Goal: Task Accomplishment & Management: Manage account settings

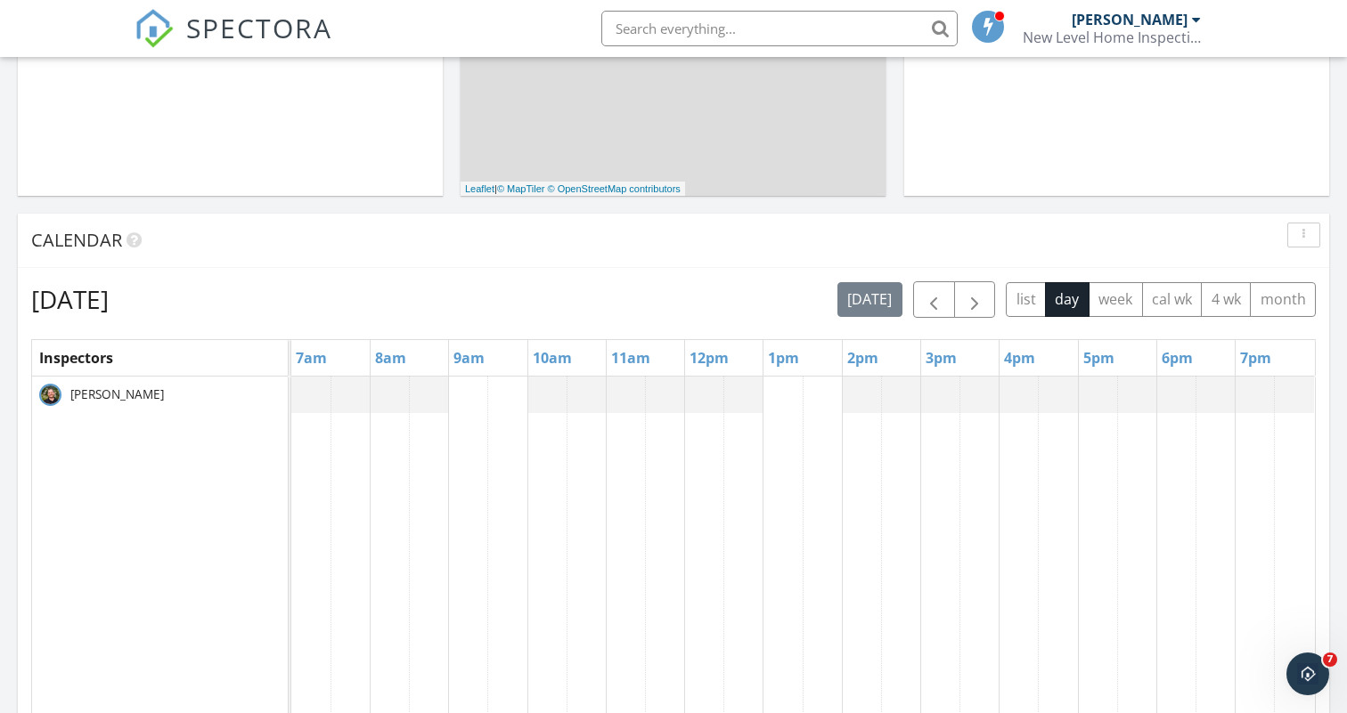
scroll to position [563, 0]
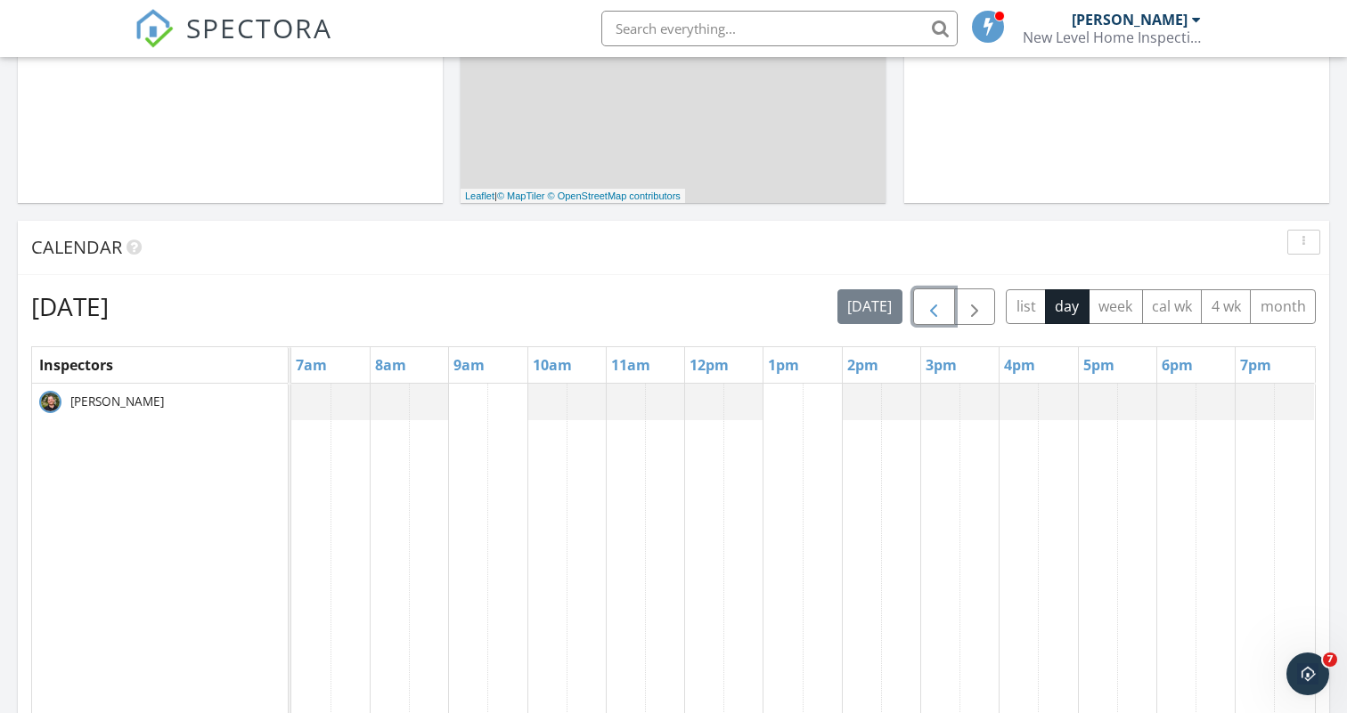
click at [930, 310] on span "button" at bounding box center [933, 307] width 21 height 21
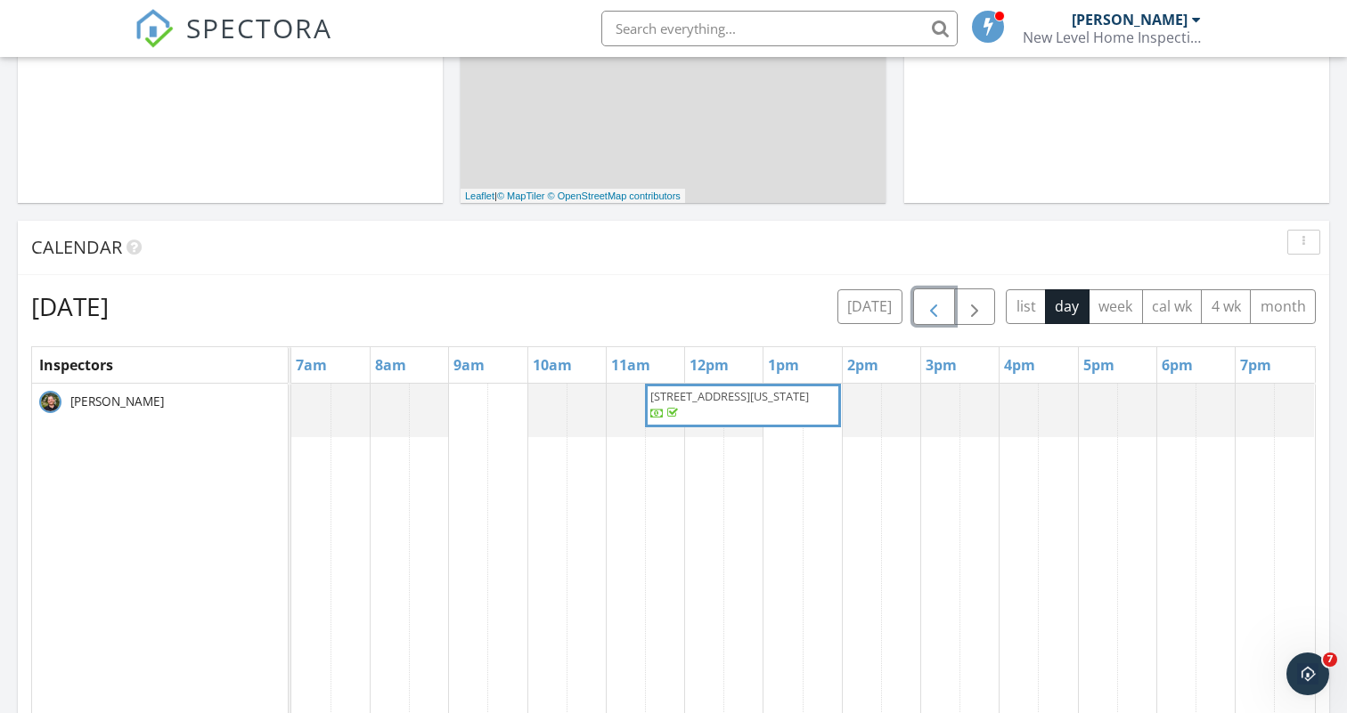
click at [777, 407] on span "17 S Pennsylvania St Unit 1, Denver 80209" at bounding box center [742, 405] width 189 height 35
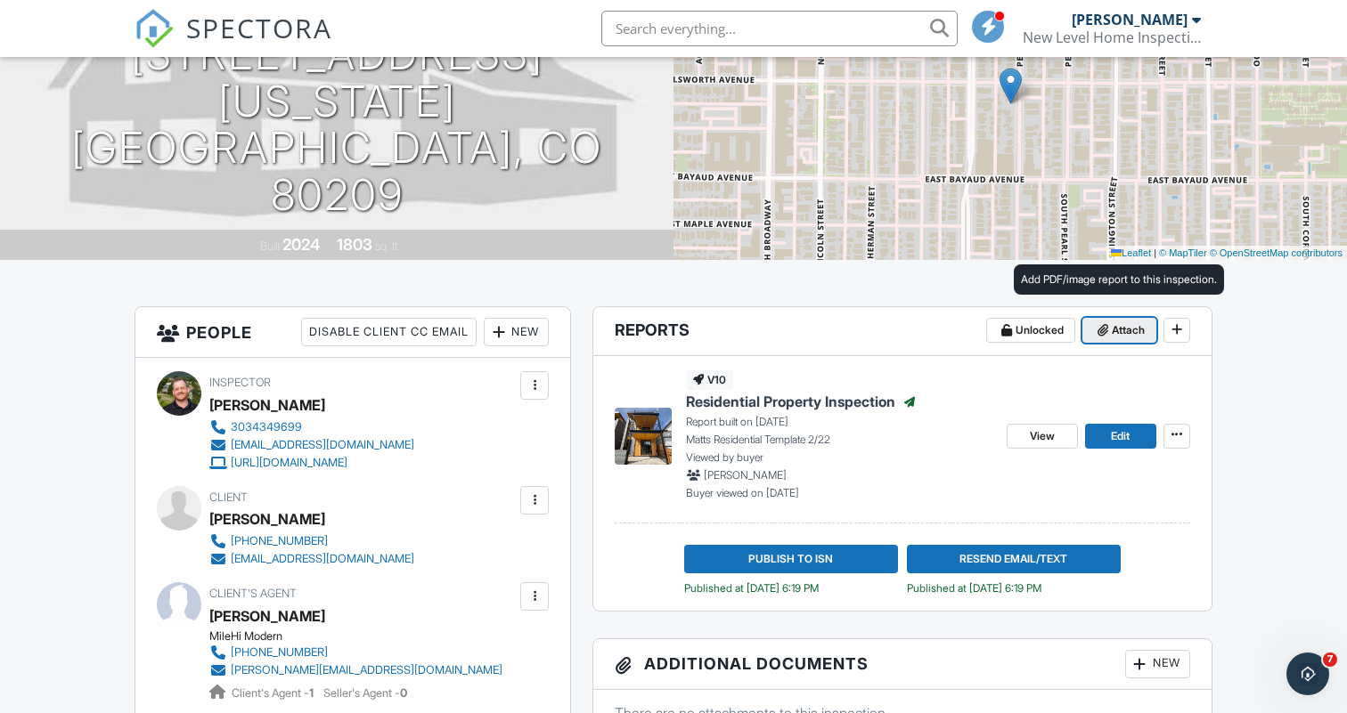
click at [1106, 327] on span at bounding box center [1103, 331] width 18 height 18
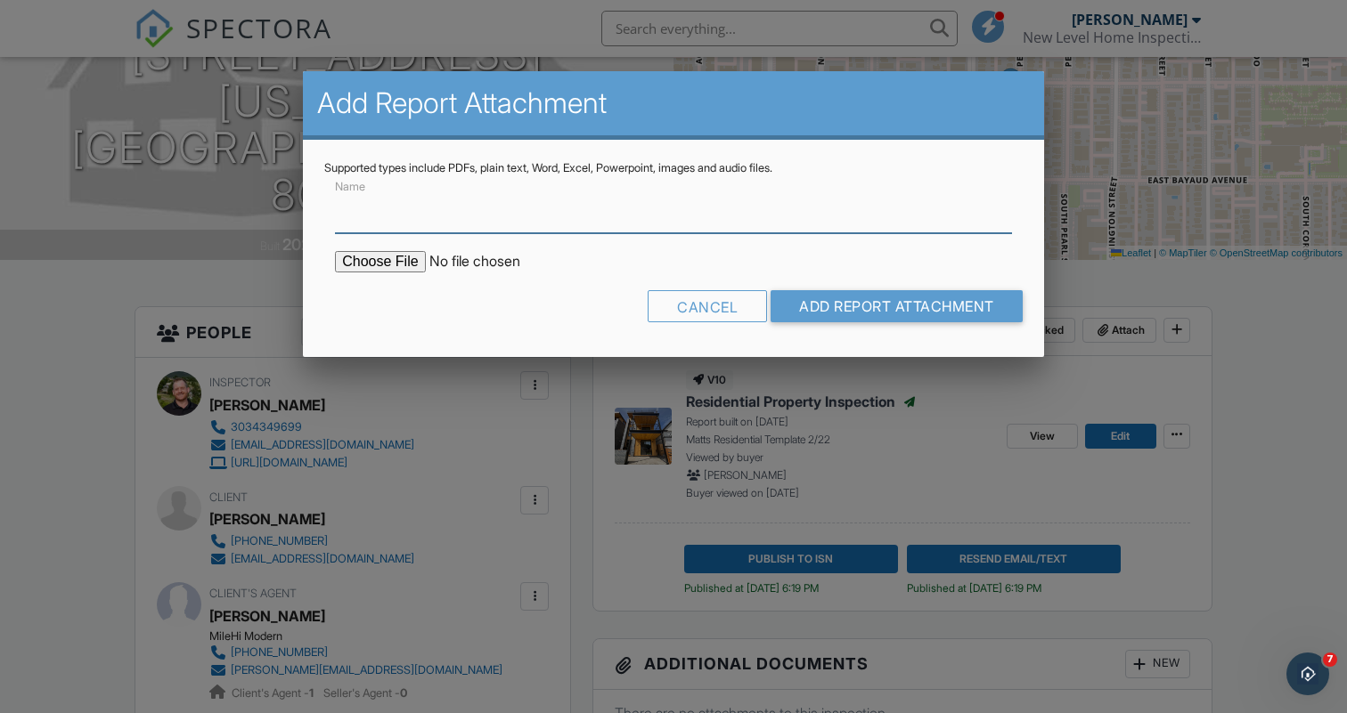
click at [355, 223] on input "Name" at bounding box center [673, 212] width 677 height 44
type input "Sewer Scope"
click at [393, 269] on input "file" at bounding box center [486, 261] width 303 height 21
type input "C:\fakepath\[STREET_ADDRESS][US_STATE] report.pdf"
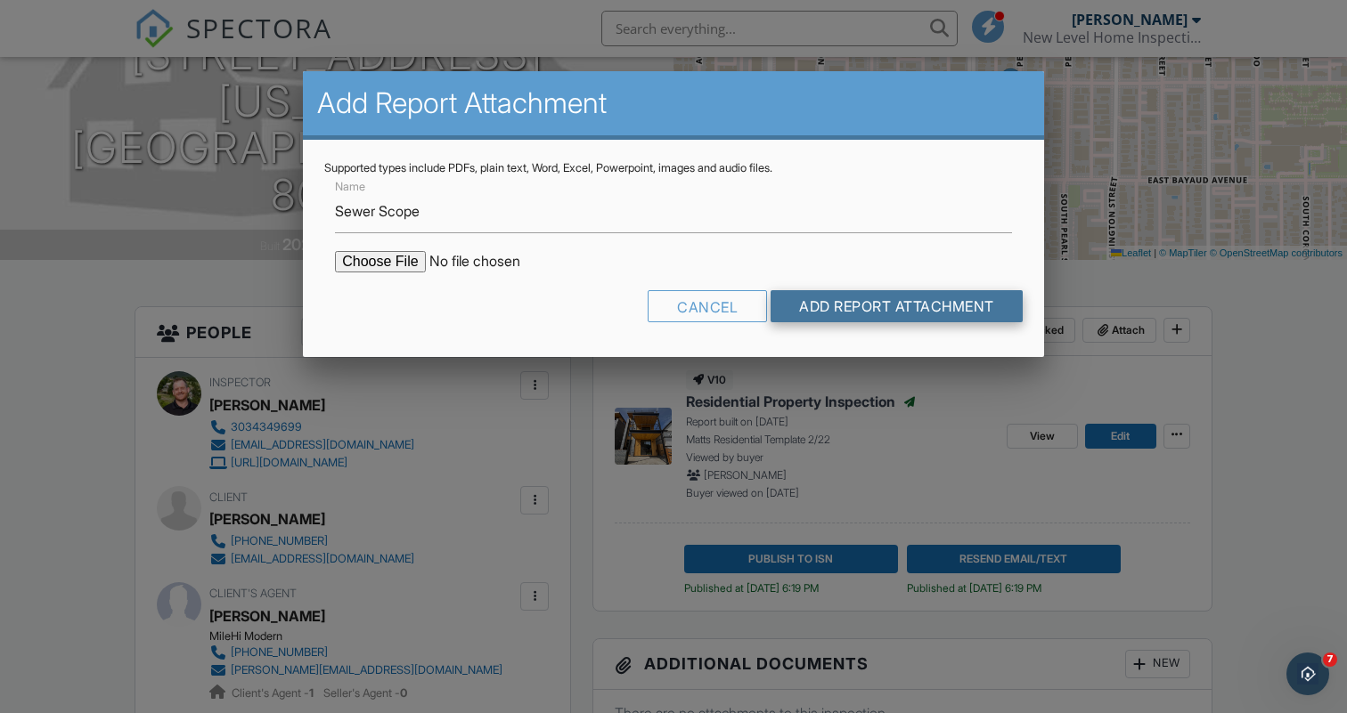
click at [908, 299] on input "Add Report Attachment" at bounding box center [896, 306] width 252 height 32
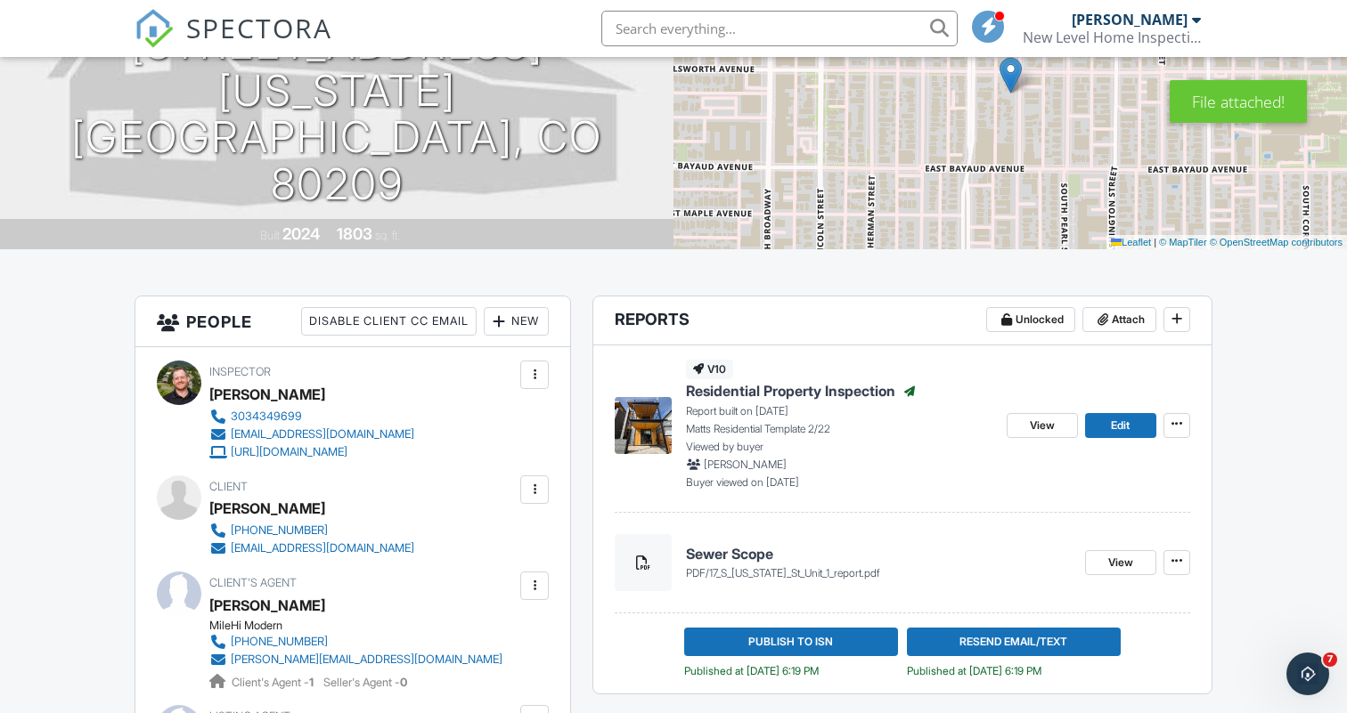
click at [744, 385] on span "Residential Property Inspection" at bounding box center [790, 391] width 209 height 20
